Goal: Task Accomplishment & Management: Manage account settings

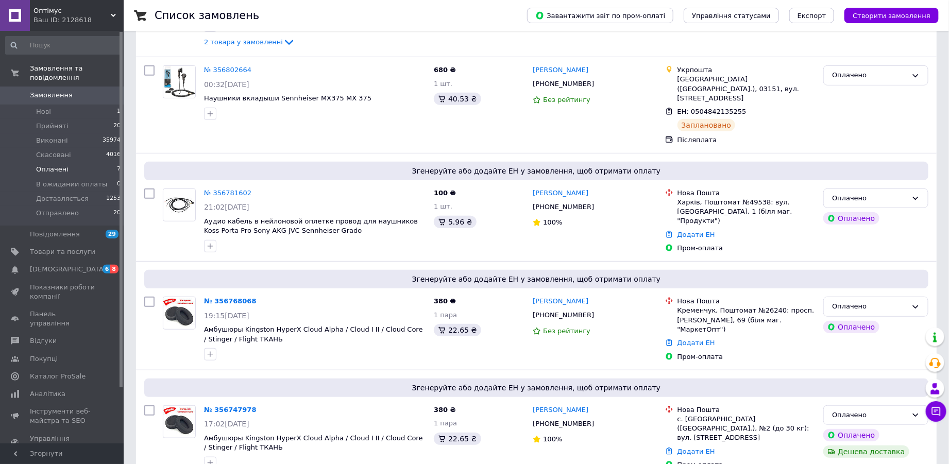
scroll to position [302, 0]
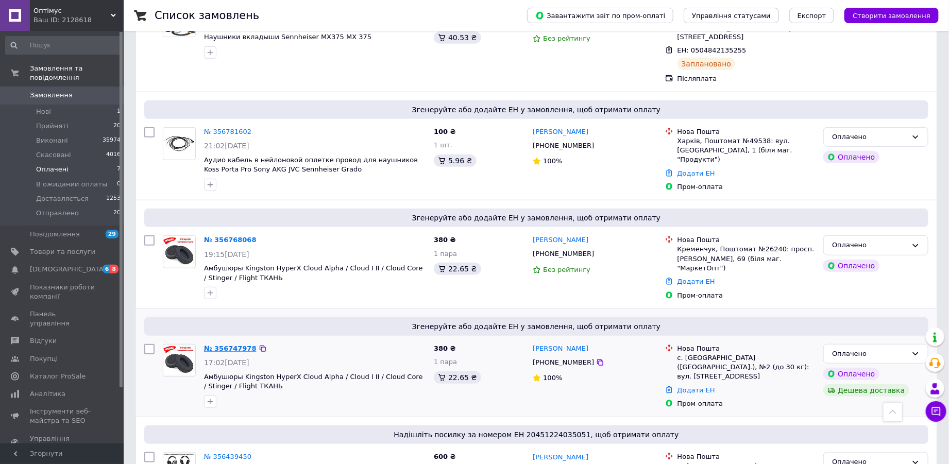
click at [211, 345] on link "№ 356747978" at bounding box center [230, 349] width 53 height 8
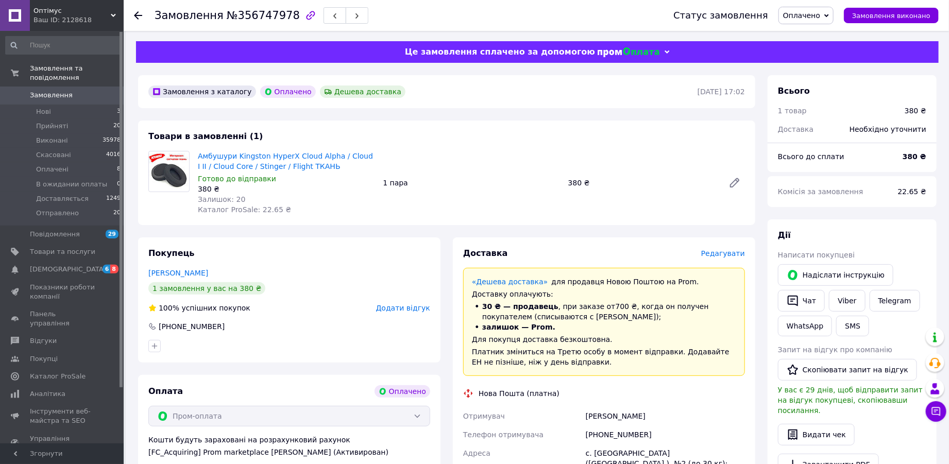
scroll to position [315, 0]
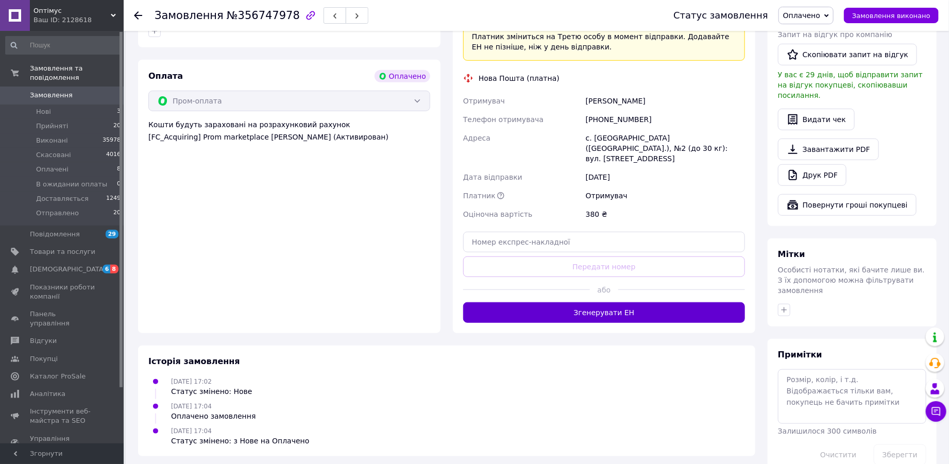
click at [566, 308] on button "Згенерувати ЕН" at bounding box center [604, 313] width 282 height 21
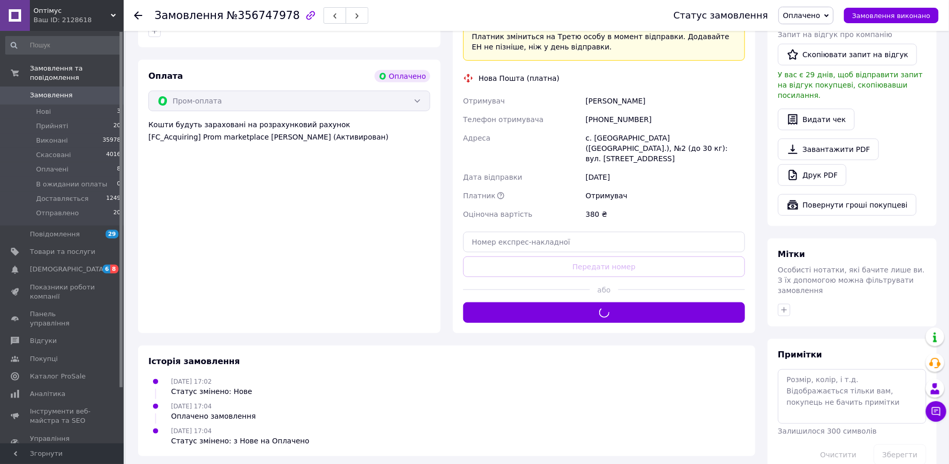
drag, startPoint x: 813, startPoint y: 8, endPoint x: 816, endPoint y: 24, distance: 15.8
click at [813, 10] on span "Оплачено" at bounding box center [806, 16] width 55 height 18
click at [823, 99] on li "Доставляється" at bounding box center [819, 97] width 81 height 15
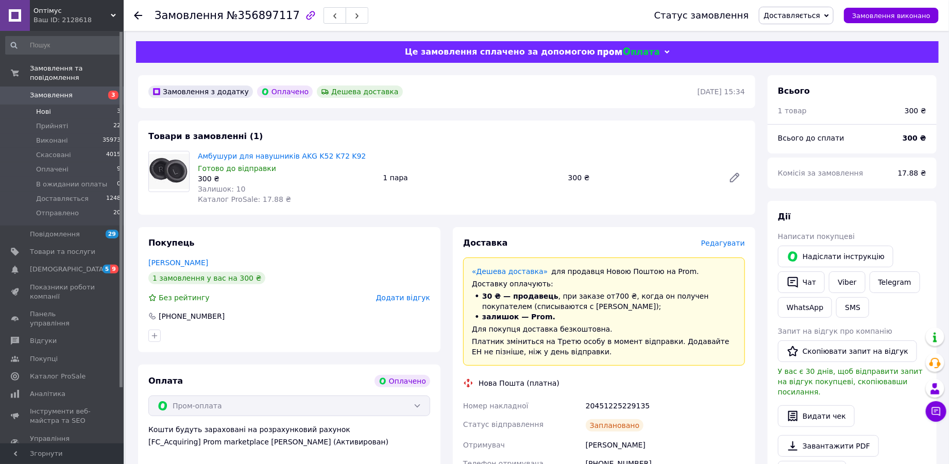
click at [44, 107] on span "Нові" at bounding box center [43, 111] width 15 height 9
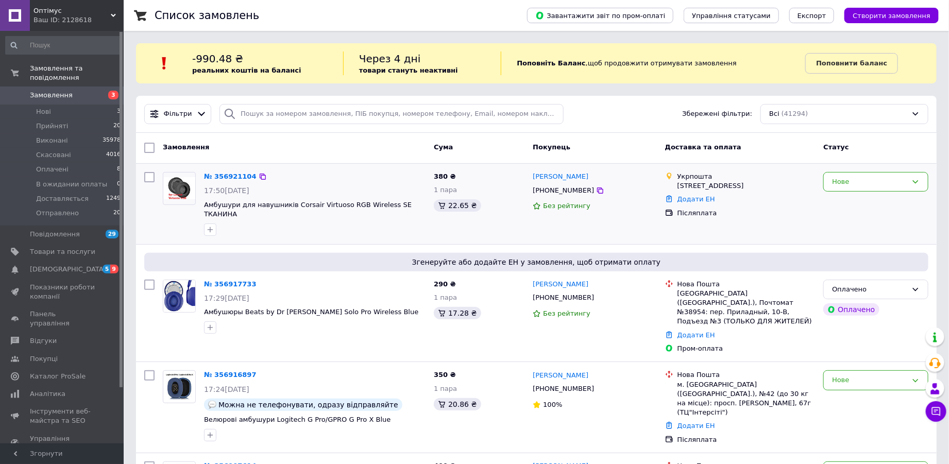
drag, startPoint x: 872, startPoint y: 182, endPoint x: 866, endPoint y: 192, distance: 10.9
click at [871, 183] on div "Нове" at bounding box center [869, 182] width 75 height 11
click at [862, 202] on li "Прийнято" at bounding box center [876, 203] width 104 height 19
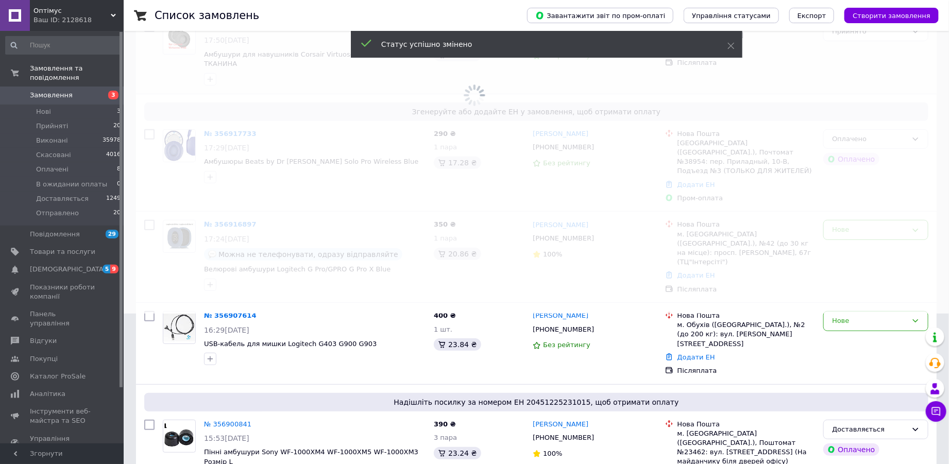
scroll to position [151, 0]
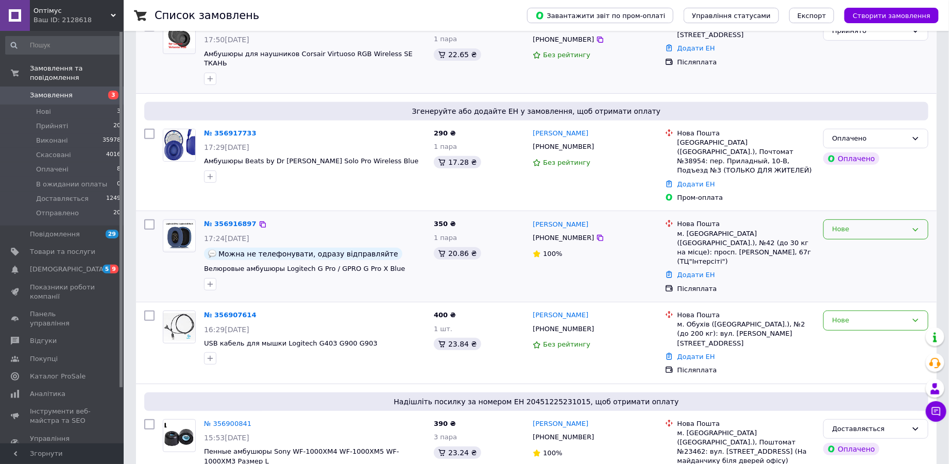
click at [889, 224] on div "Нове" at bounding box center [869, 229] width 75 height 11
click at [876, 242] on li "Прийнято" at bounding box center [876, 251] width 104 height 19
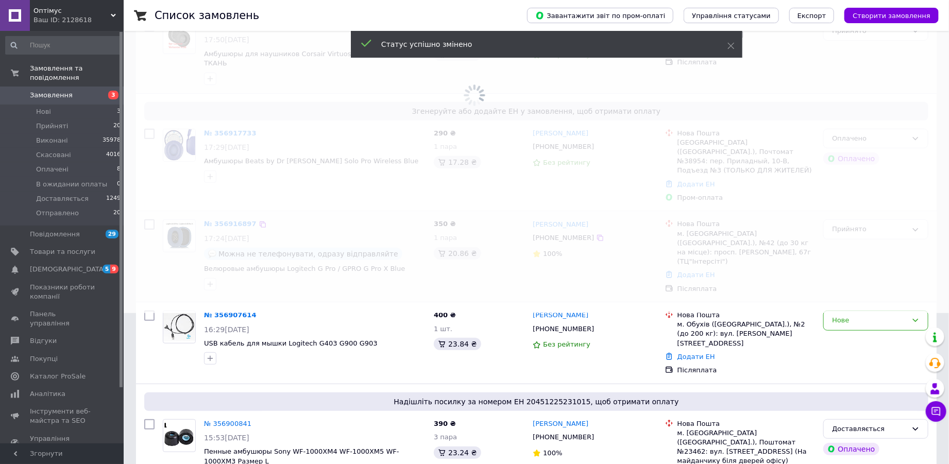
click at [852, 300] on span at bounding box center [474, 81] width 949 height 464
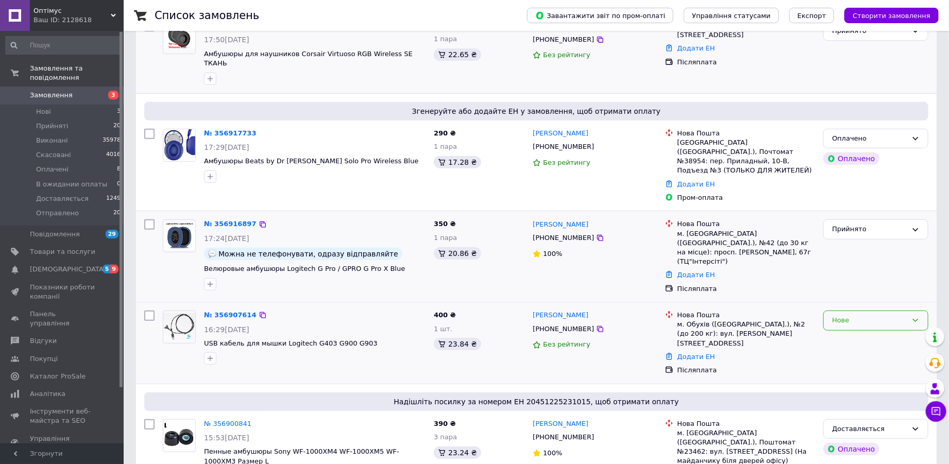
click at [859, 315] on div "Нове" at bounding box center [869, 320] width 75 height 11
click at [857, 333] on li "Прийнято" at bounding box center [876, 342] width 104 height 19
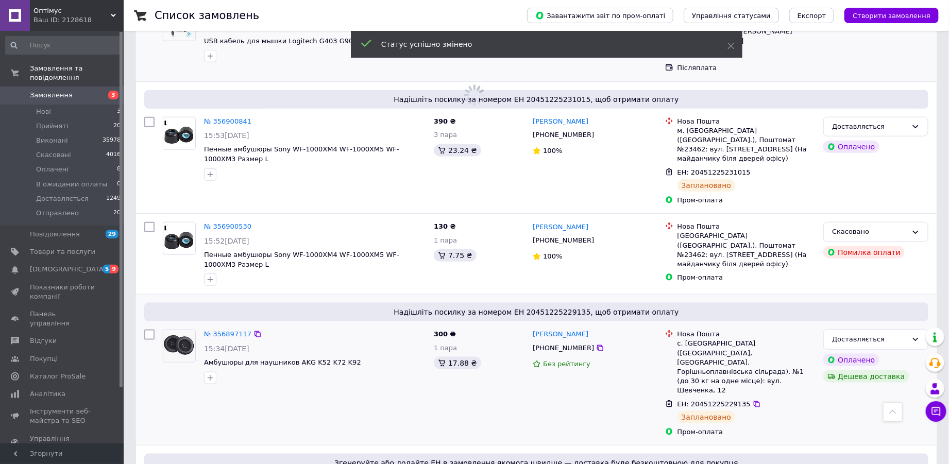
scroll to position [0, 0]
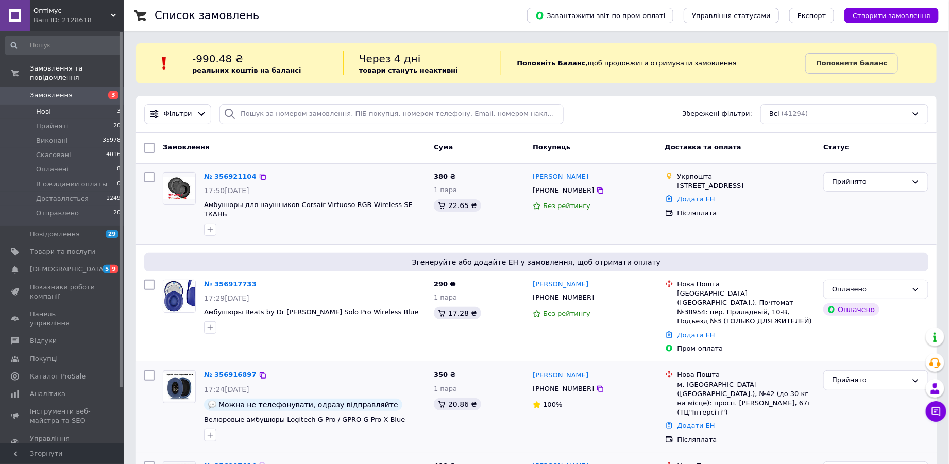
click at [51, 105] on li "Нові 3" at bounding box center [63, 112] width 127 height 14
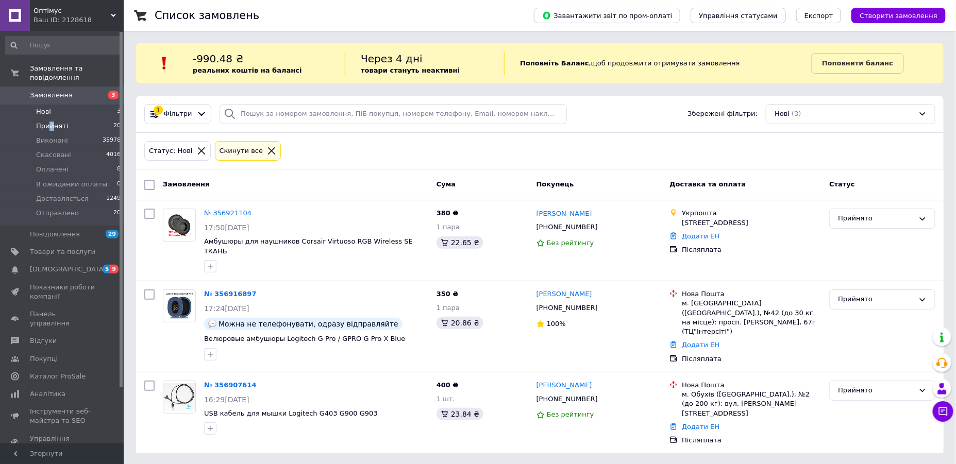
click at [51, 122] on span "Прийняті" at bounding box center [52, 126] width 32 height 9
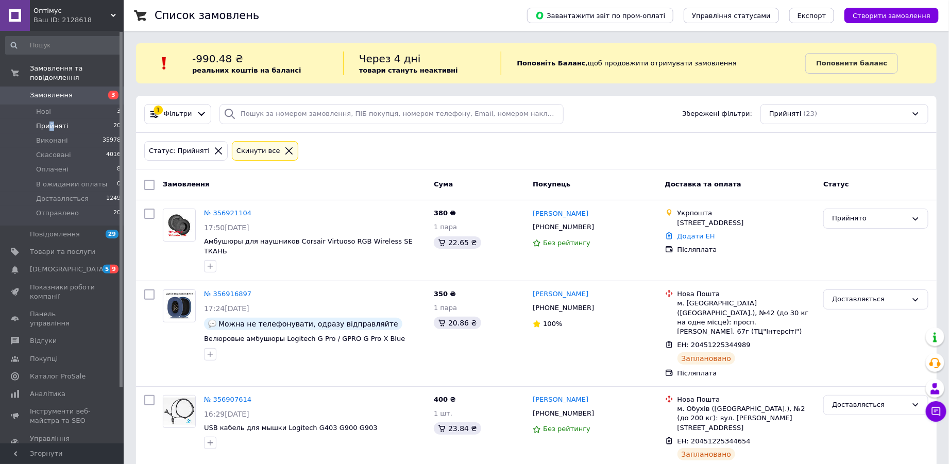
click at [47, 122] on span "Прийняті" at bounding box center [52, 126] width 32 height 9
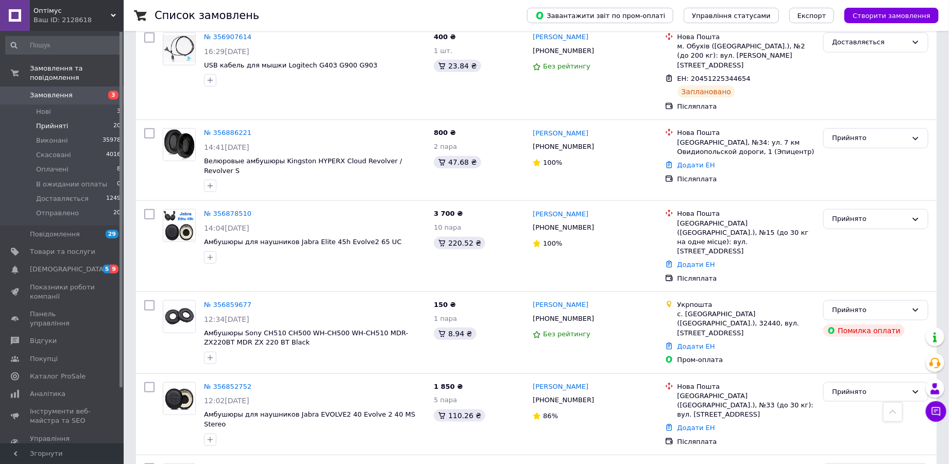
scroll to position [361, 0]
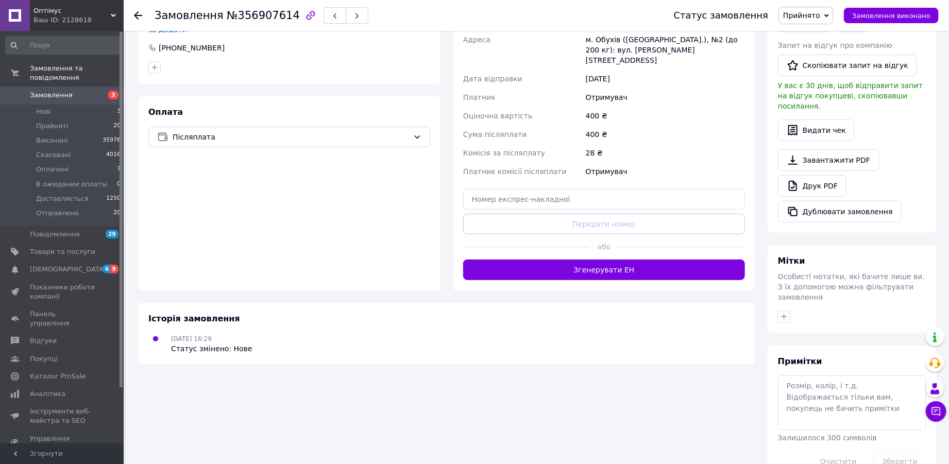
scroll to position [272, 0]
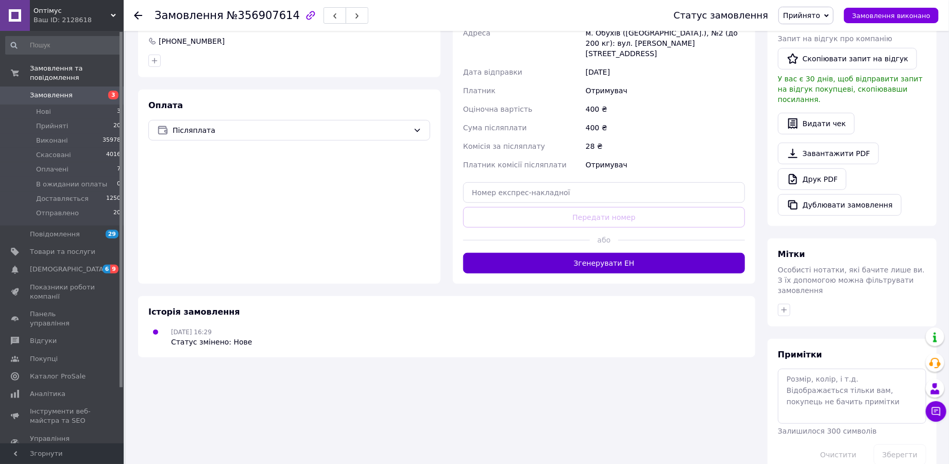
click at [590, 253] on button "Згенерувати ЕН" at bounding box center [604, 263] width 282 height 21
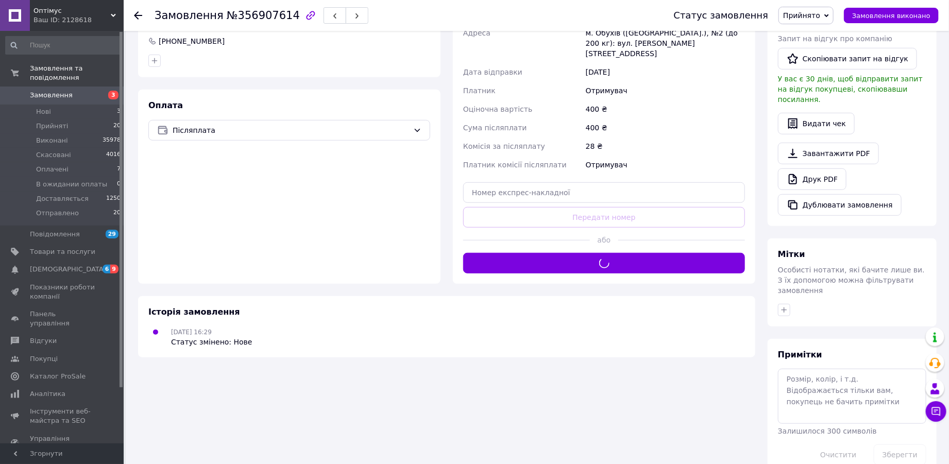
scroll to position [0, 0]
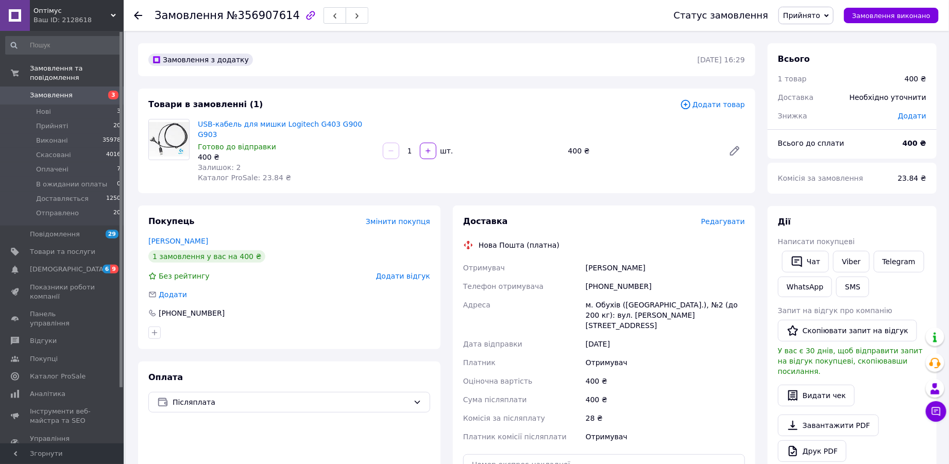
click at [831, 12] on span "Прийнято" at bounding box center [806, 16] width 55 height 18
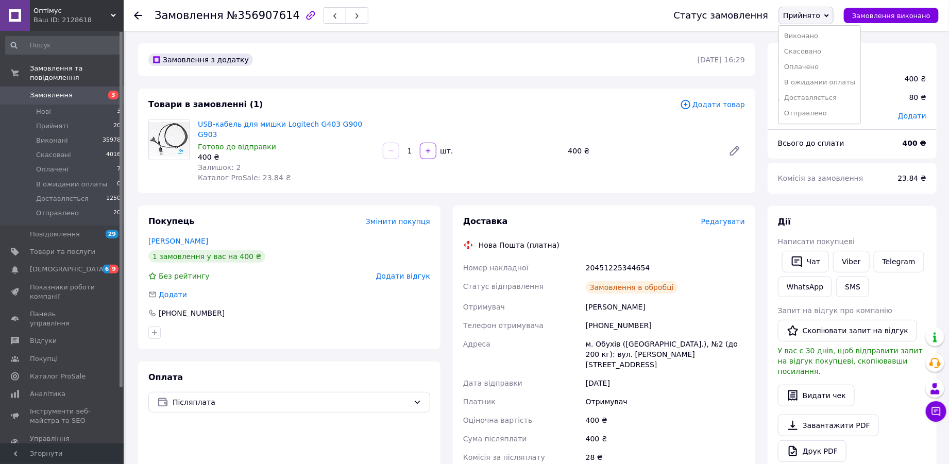
click at [809, 101] on li "Доставляється" at bounding box center [819, 97] width 81 height 15
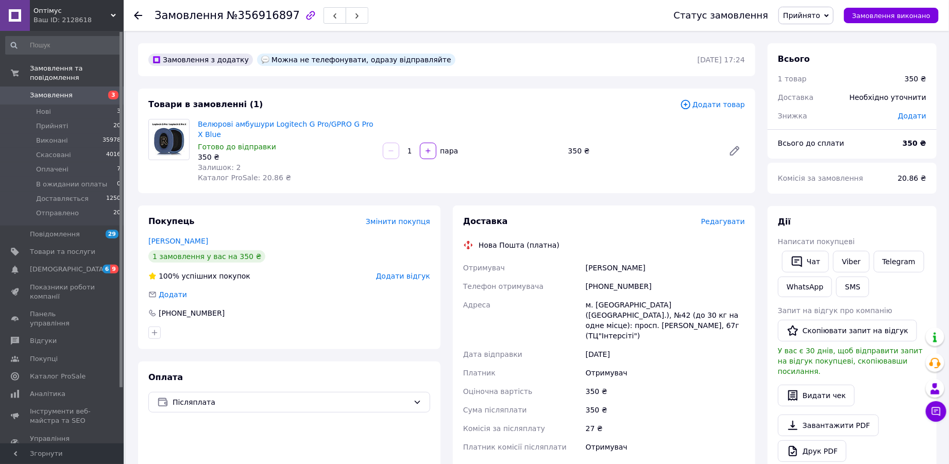
scroll to position [151, 0]
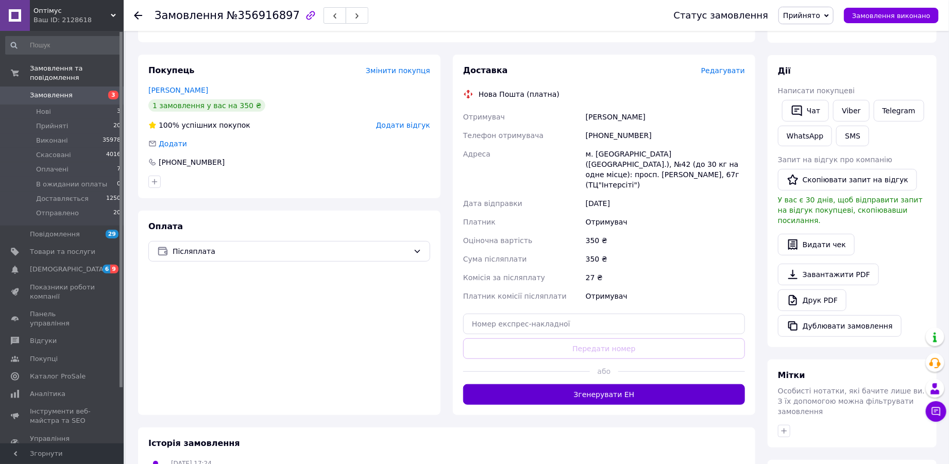
click at [630, 392] on button "Згенерувати ЕН" at bounding box center [604, 394] width 282 height 21
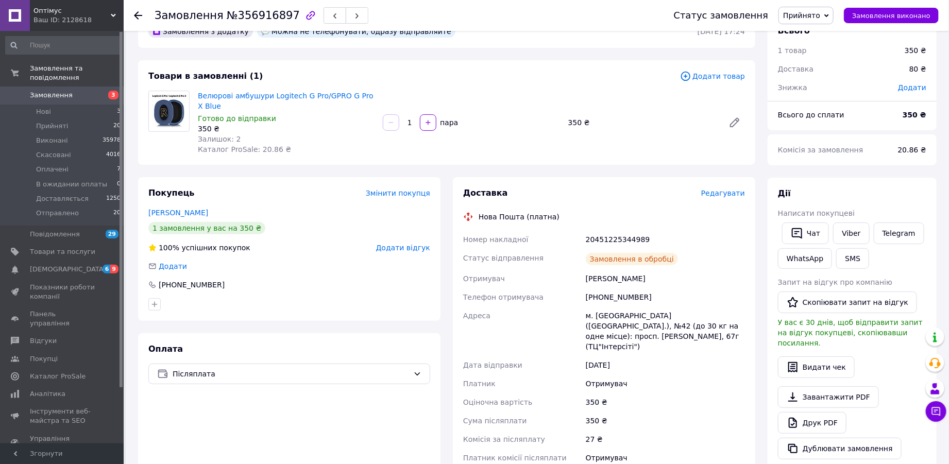
scroll to position [0, 0]
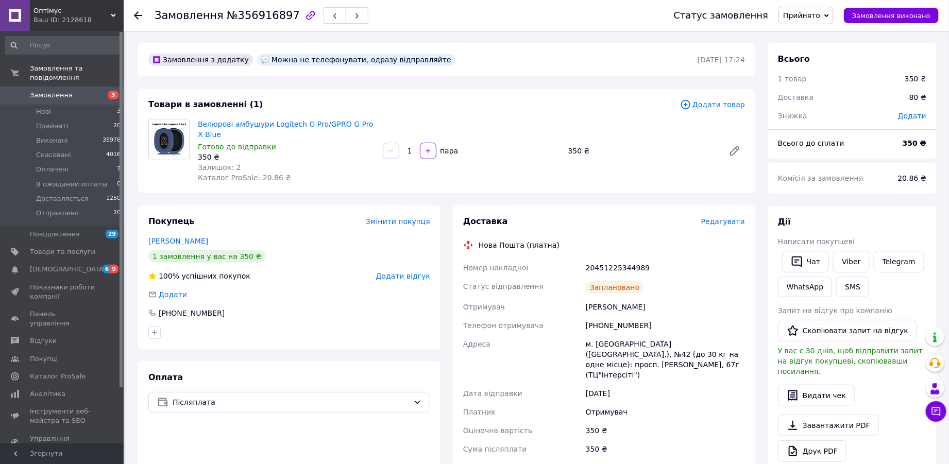
drag, startPoint x: 820, startPoint y: 15, endPoint x: 857, endPoint y: 80, distance: 74.8
click at [821, 19] on span "Прийнято" at bounding box center [801, 15] width 37 height 8
click at [842, 103] on li "Доставляється" at bounding box center [819, 97] width 81 height 15
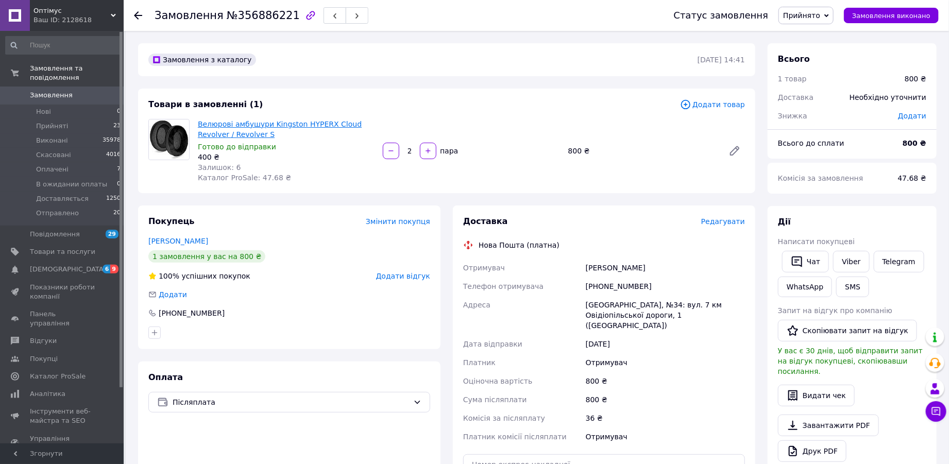
click at [269, 126] on link "Велюрові амбушури Kingston HYPERX Cloud Revolver / Revolver S" at bounding box center [280, 129] width 164 height 19
drag, startPoint x: 534, startPoint y: 105, endPoint x: 574, endPoint y: 48, distance: 68.8
click at [534, 104] on div "Товари в замовленні (1)" at bounding box center [414, 105] width 532 height 12
click at [391, 148] on icon "button" at bounding box center [391, 150] width 7 height 7
type input "1"
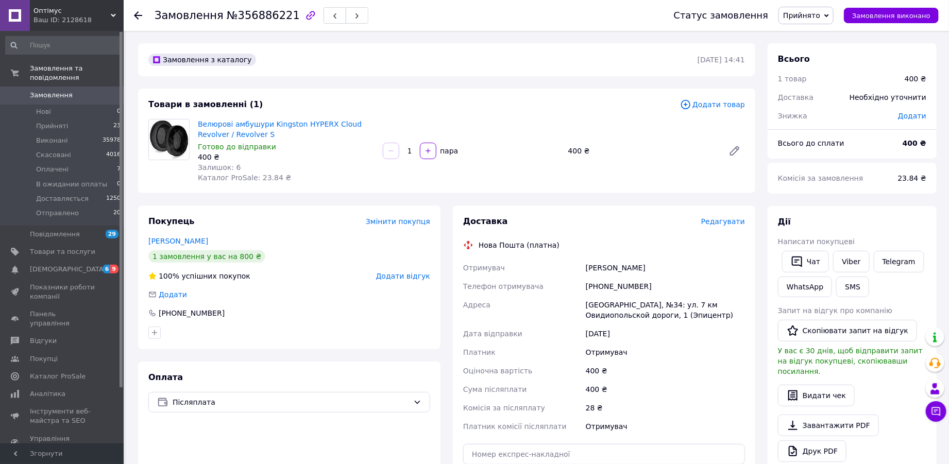
scroll to position [151, 0]
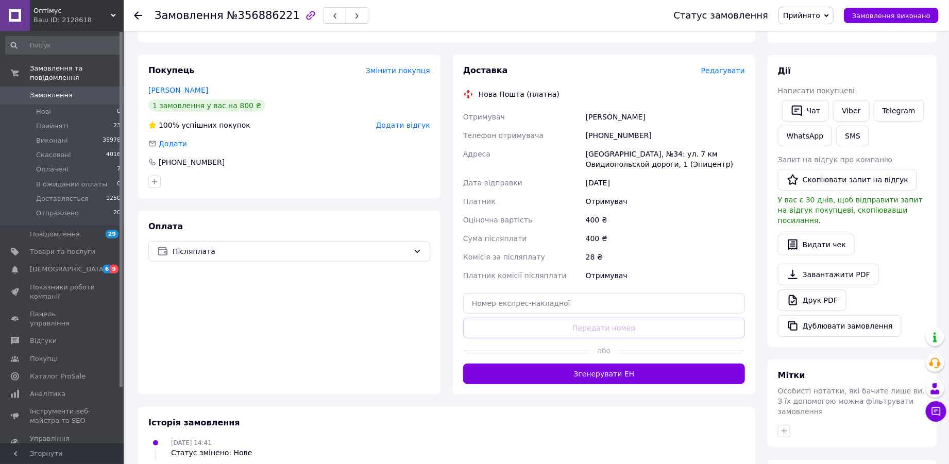
click at [733, 68] on span "Редагувати" at bounding box center [723, 70] width 44 height 8
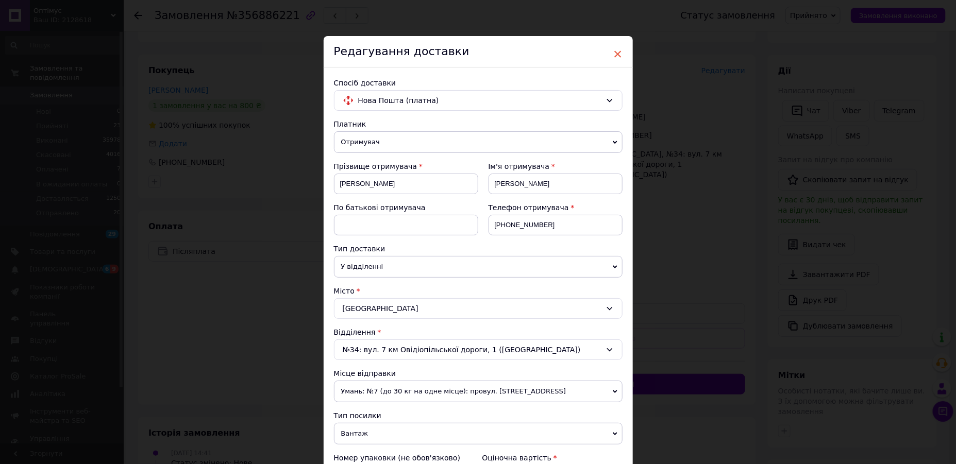
click at [617, 52] on span "×" at bounding box center [617, 54] width 9 height 18
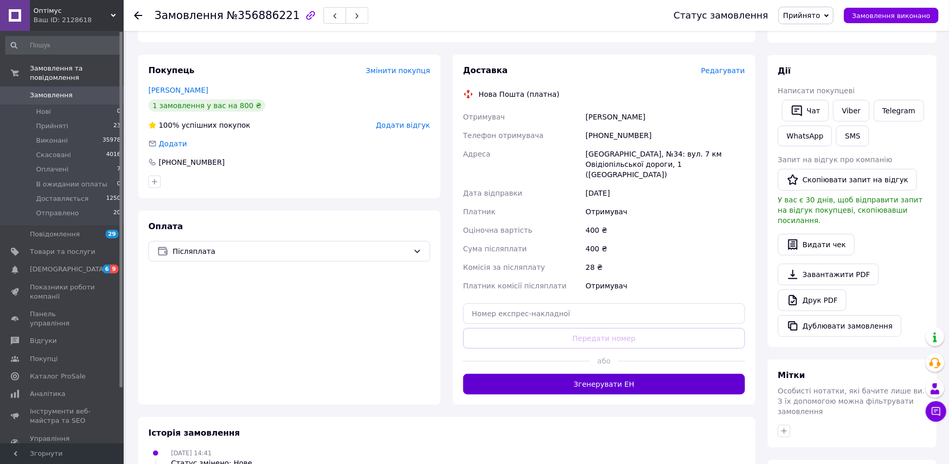
click at [613, 377] on button "Згенерувати ЕН" at bounding box center [604, 384] width 282 height 21
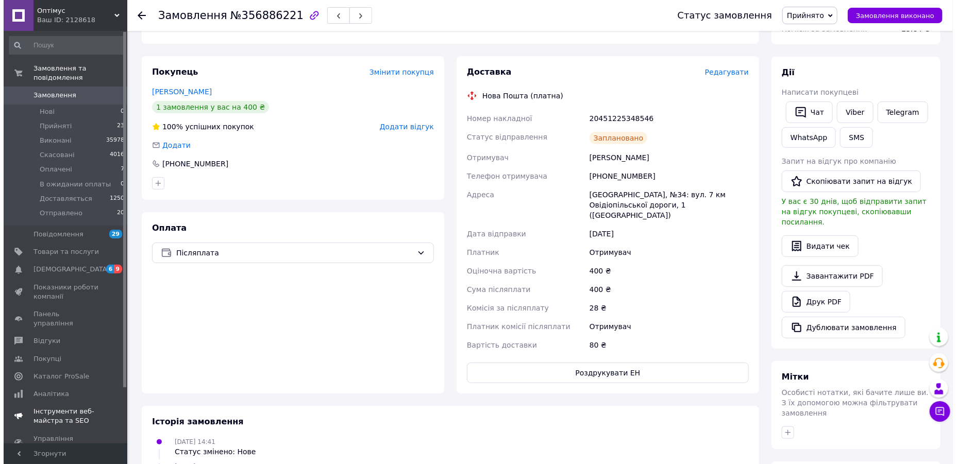
scroll to position [0, 0]
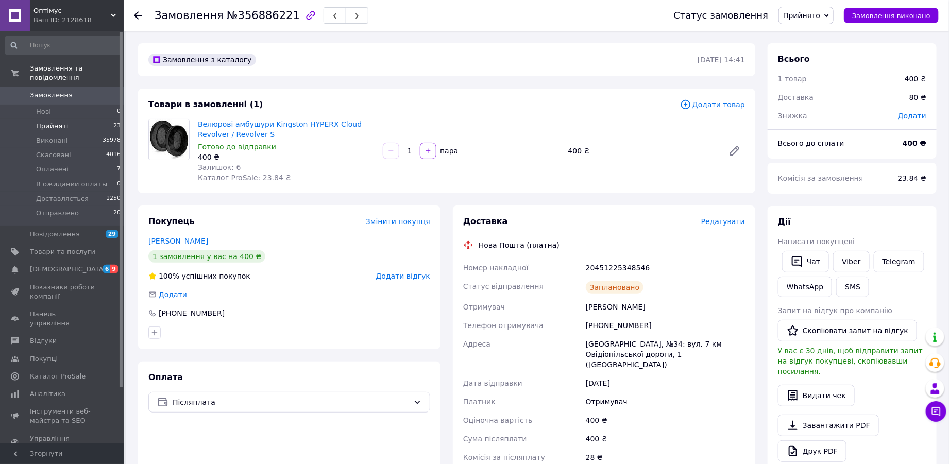
click at [54, 122] on span "Прийняті" at bounding box center [52, 126] width 32 height 9
click at [833, 20] on span "Прийнято" at bounding box center [806, 16] width 55 height 18
click at [817, 94] on li "Доставляється" at bounding box center [819, 97] width 81 height 15
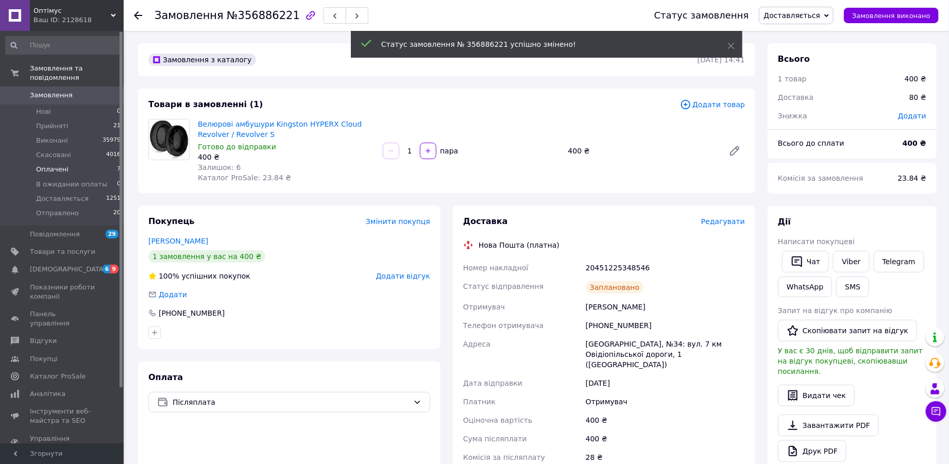
click at [54, 165] on span "Оплачені" at bounding box center [52, 169] width 32 height 9
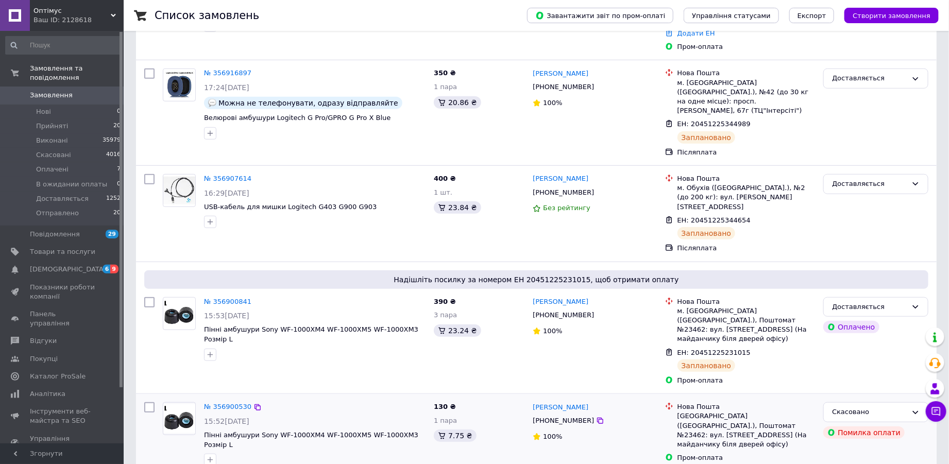
scroll to position [454, 0]
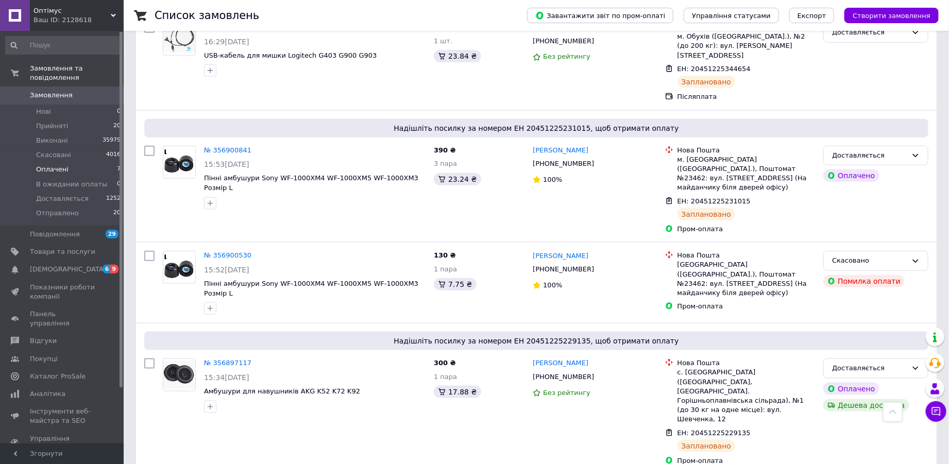
click at [52, 165] on span "Оплачені" at bounding box center [52, 169] width 32 height 9
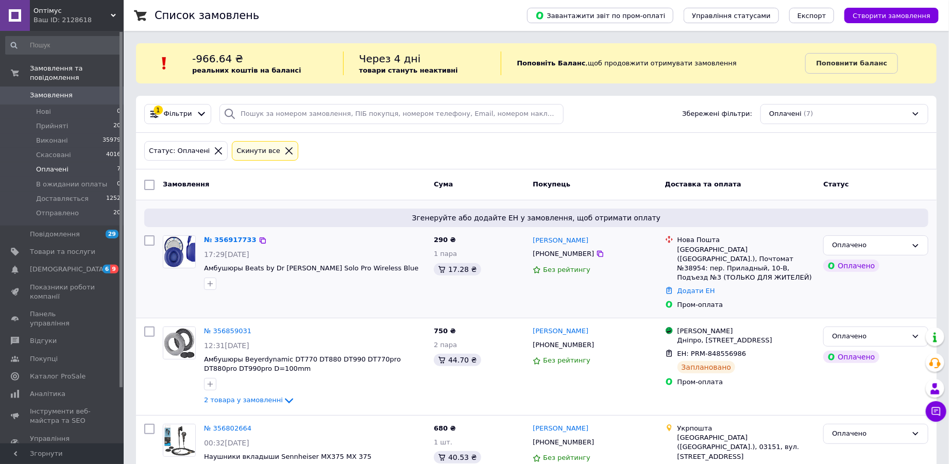
drag, startPoint x: 883, startPoint y: 244, endPoint x: 881, endPoint y: 226, distance: 18.7
click at [881, 226] on div "Згенеруйте або додайте ЕН у замовлення, щоб отримати оплату № 356917733 17:29, …" at bounding box center [536, 259] width 801 height 118
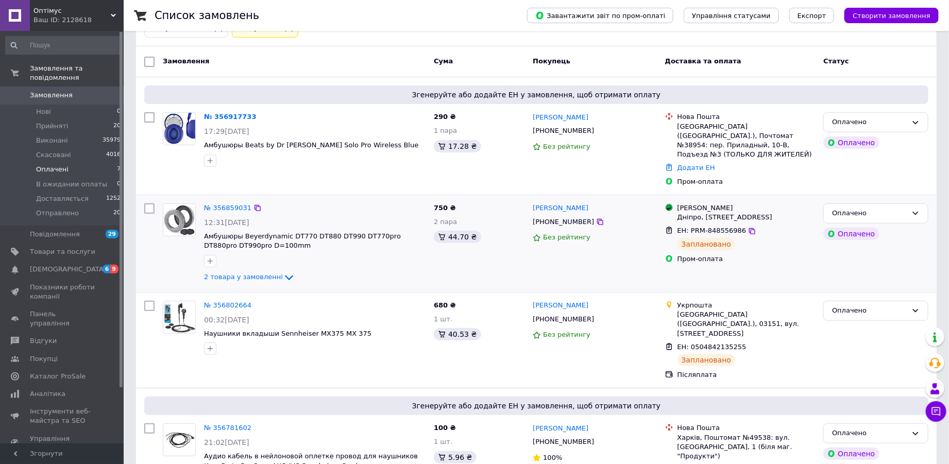
scroll to position [151, 0]
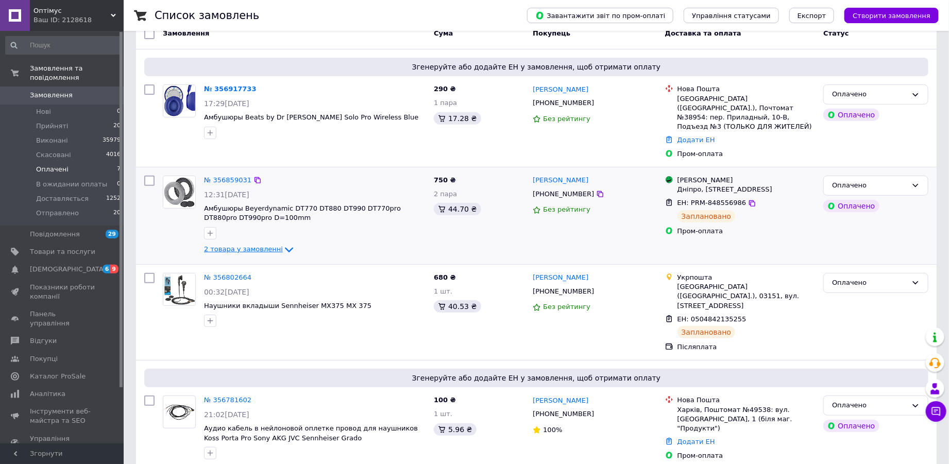
click at [283, 244] on icon at bounding box center [289, 250] width 12 height 12
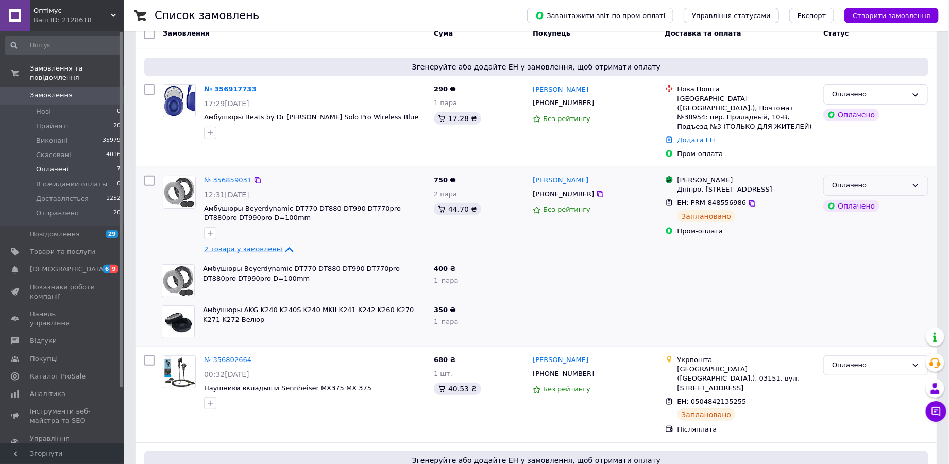
click at [885, 180] on div "Оплачено" at bounding box center [869, 185] width 75 height 11
click at [868, 246] on li "Доставляється" at bounding box center [876, 255] width 104 height 19
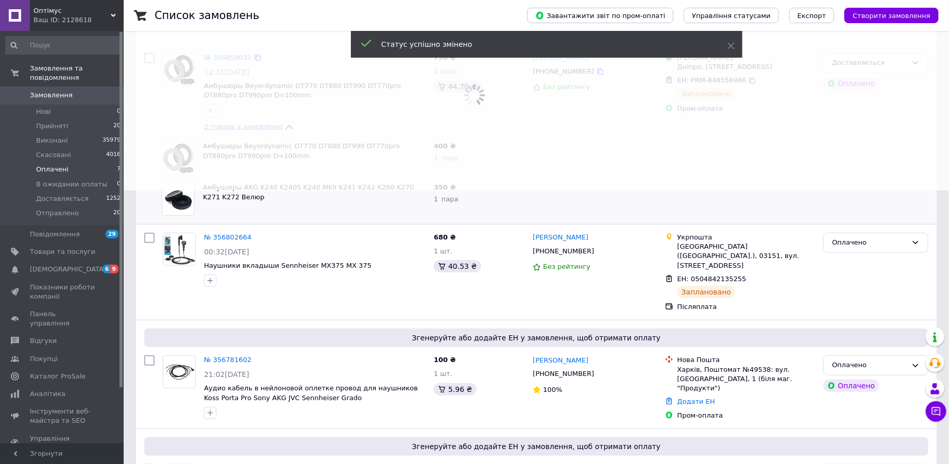
scroll to position [302, 0]
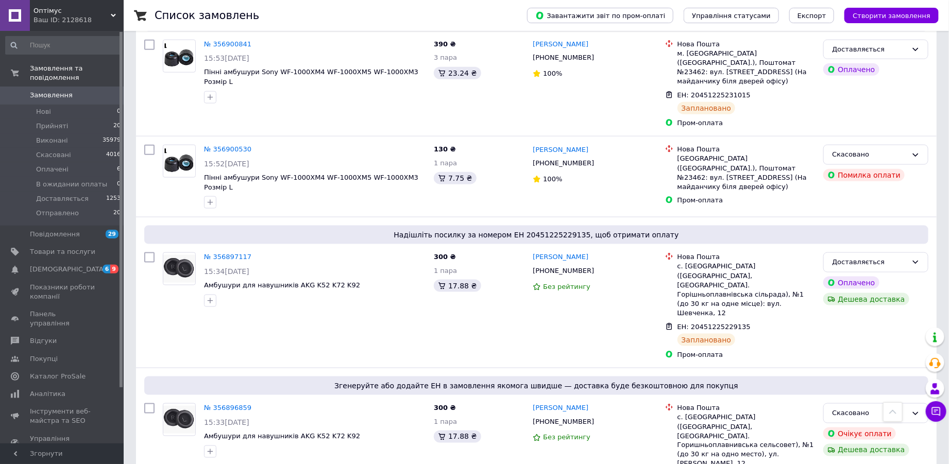
scroll to position [605, 0]
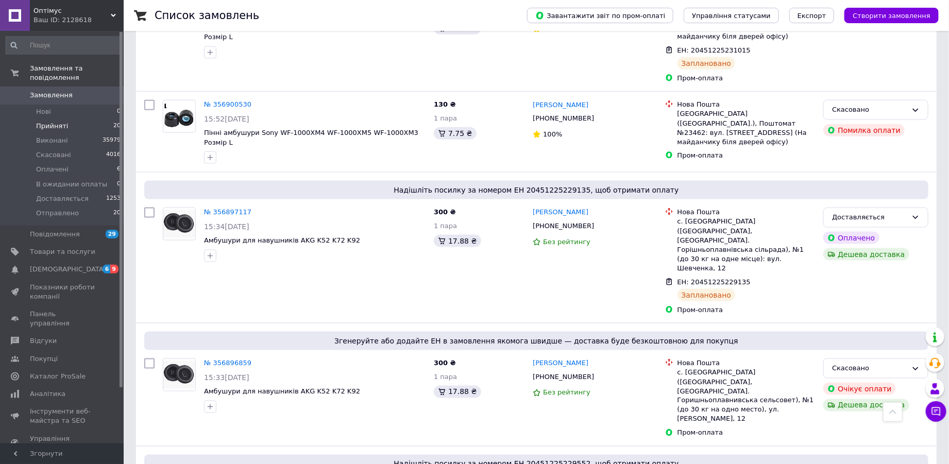
click at [53, 122] on span "Прийняті" at bounding box center [52, 126] width 32 height 9
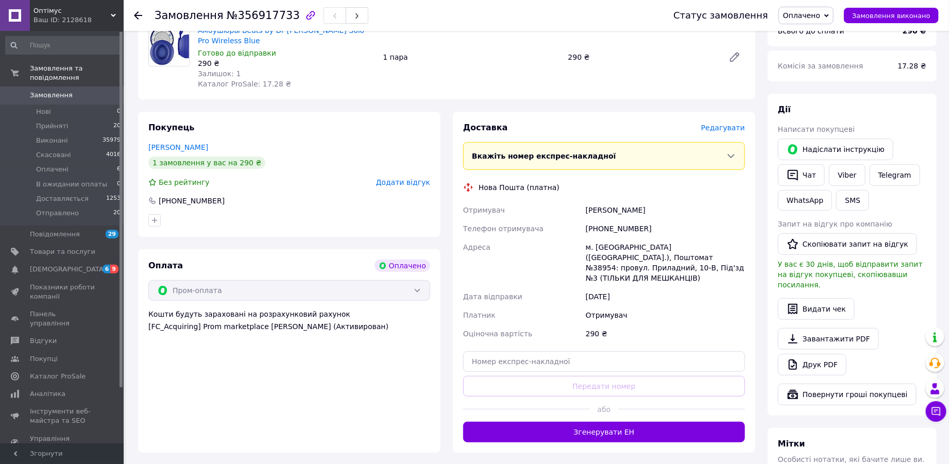
scroll to position [151, 0]
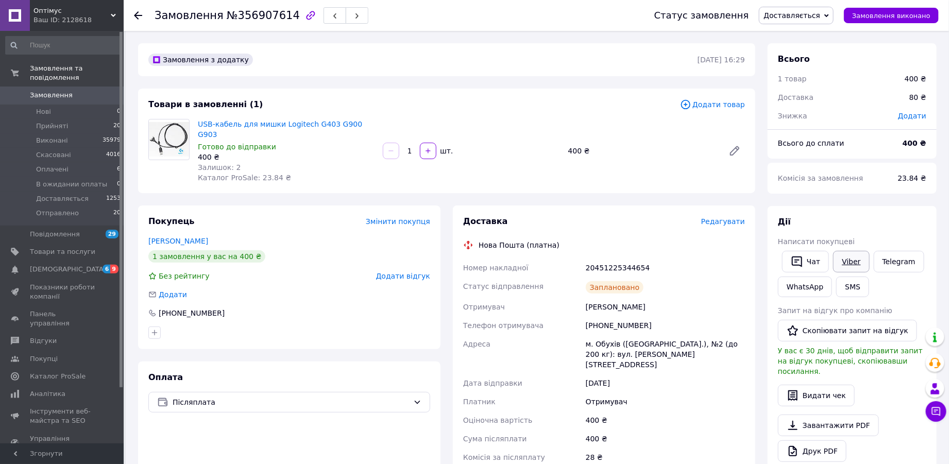
click at [853, 257] on link "Viber" at bounding box center [851, 262] width 36 height 22
click at [175, 237] on link "[PERSON_NAME]" at bounding box center [178, 241] width 60 height 8
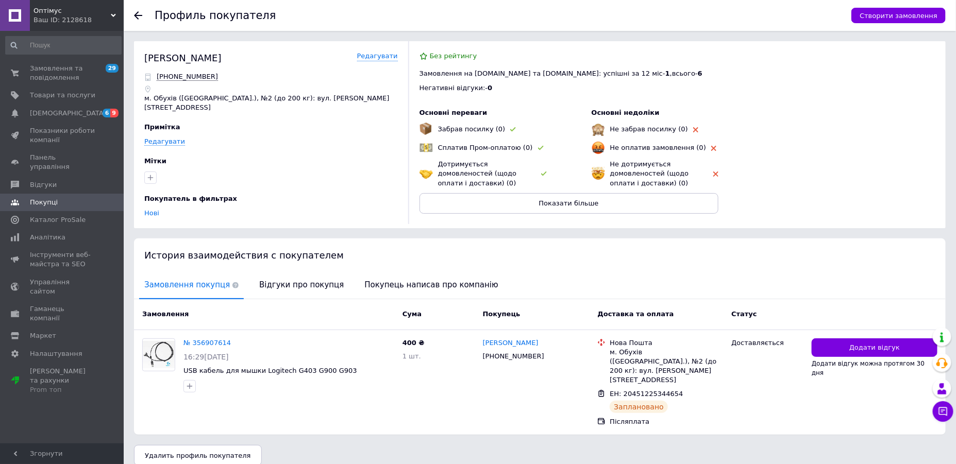
click at [326, 194] on div "Покупатель в фильтрах" at bounding box center [269, 198] width 251 height 9
